Goal: Navigation & Orientation: Find specific page/section

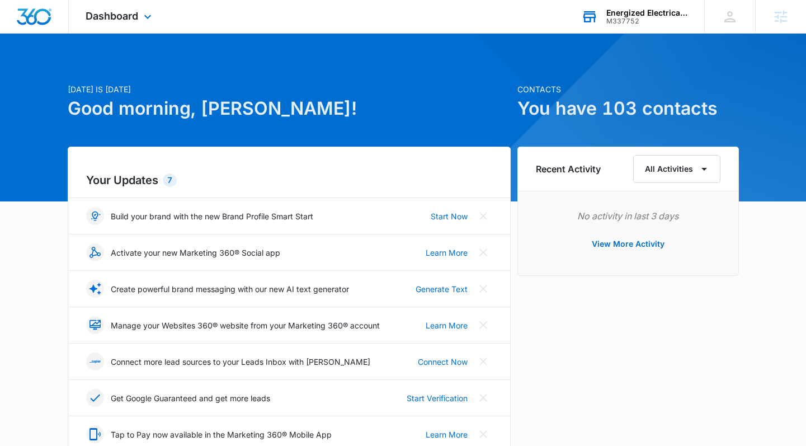
click at [605, 13] on div "Energized Electrical Services M337752 Your Accounts View All" at bounding box center [635, 16] width 140 height 33
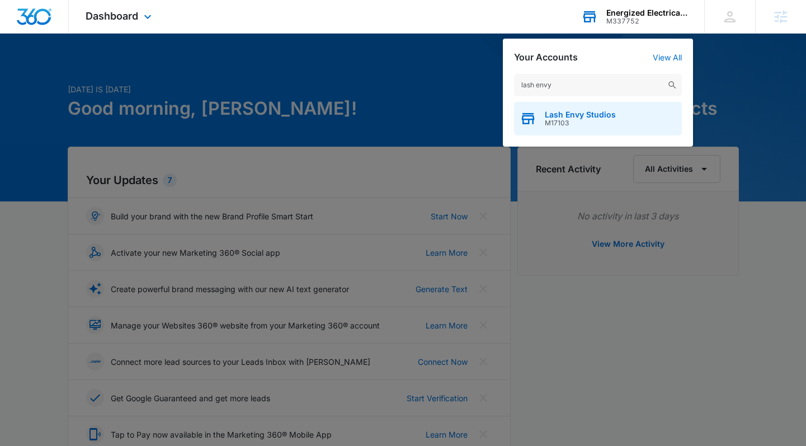
type input "lash envy"
click at [552, 129] on div "Lash Envy Studios M17103" at bounding box center [598, 119] width 168 height 34
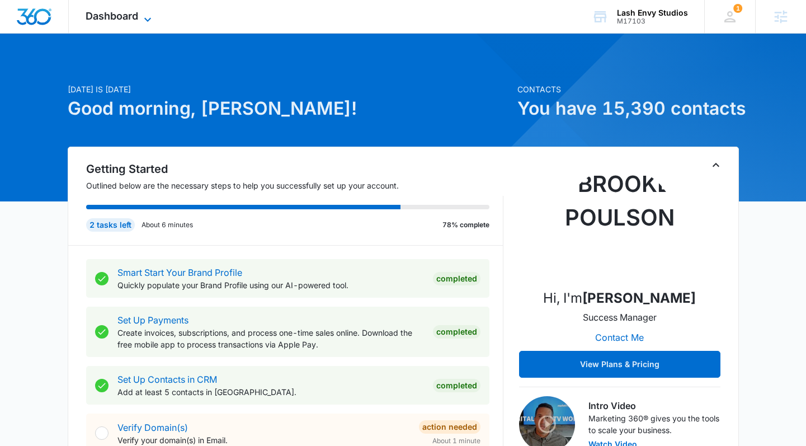
click at [110, 17] on span "Dashboard" at bounding box center [112, 16] width 53 height 12
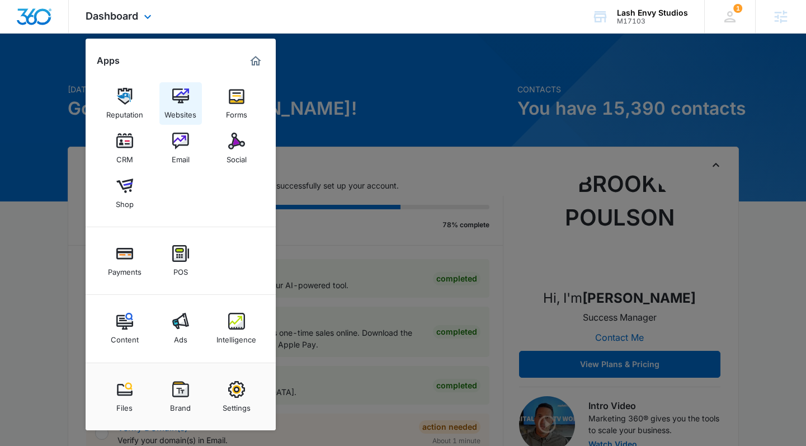
click at [184, 98] on img at bounding box center [180, 96] width 17 height 17
